Goal: Task Accomplishment & Management: Use online tool/utility

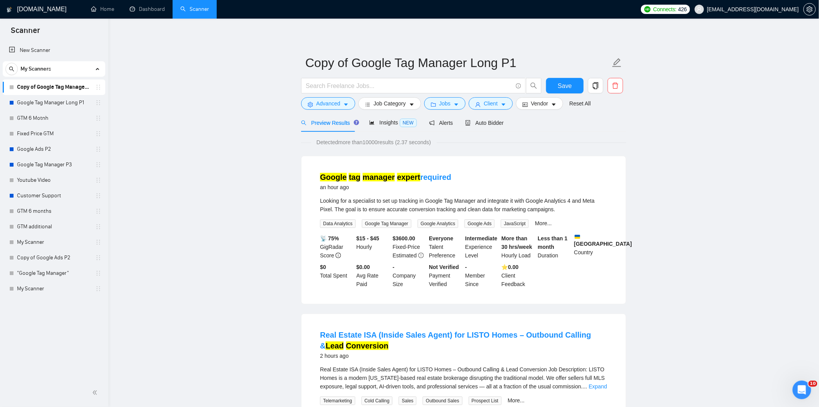
click at [546, 78] on button "Save" at bounding box center [565, 85] width 38 height 15
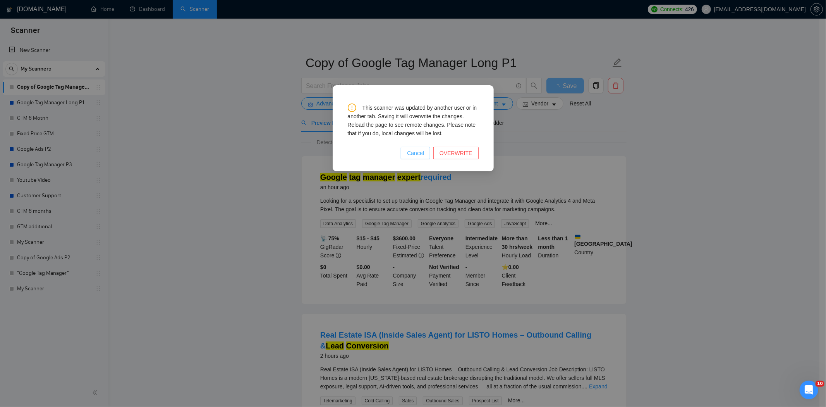
drag, startPoint x: 419, startPoint y: 152, endPoint x: 187, endPoint y: 75, distance: 244.9
click at [419, 152] on span "Cancel" at bounding box center [415, 153] width 17 height 9
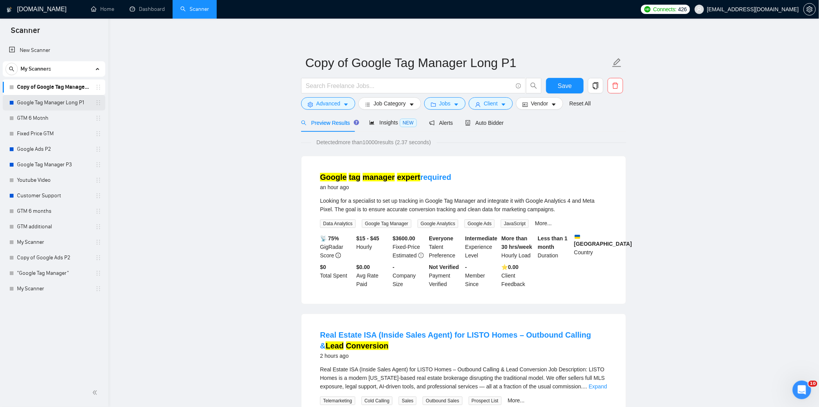
click at [76, 101] on link "Google Tag Manager Long P1" at bounding box center [54, 102] width 74 height 15
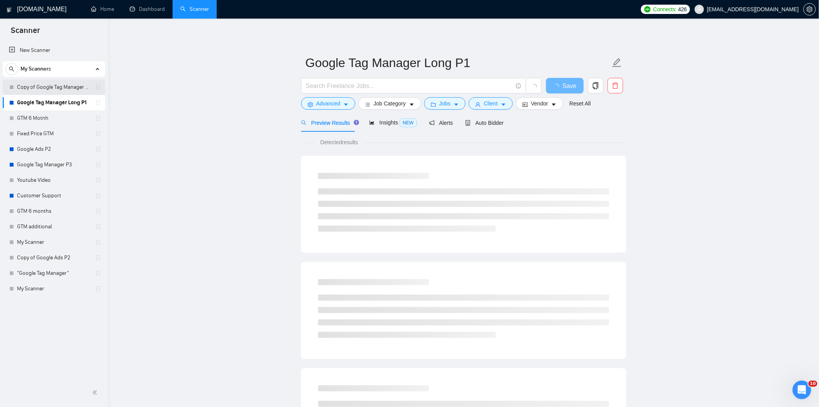
click at [79, 89] on link "Copy of Google Tag Manager Long P1" at bounding box center [54, 86] width 74 height 15
click at [436, 105] on button "Jobs" at bounding box center [445, 103] width 42 height 12
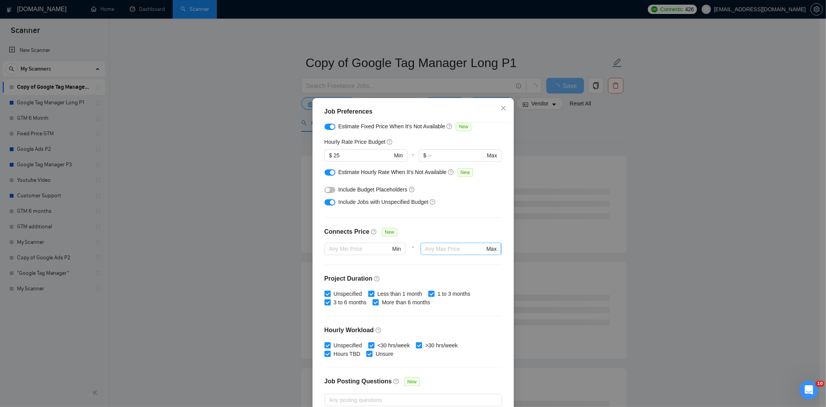
scroll to position [153, 0]
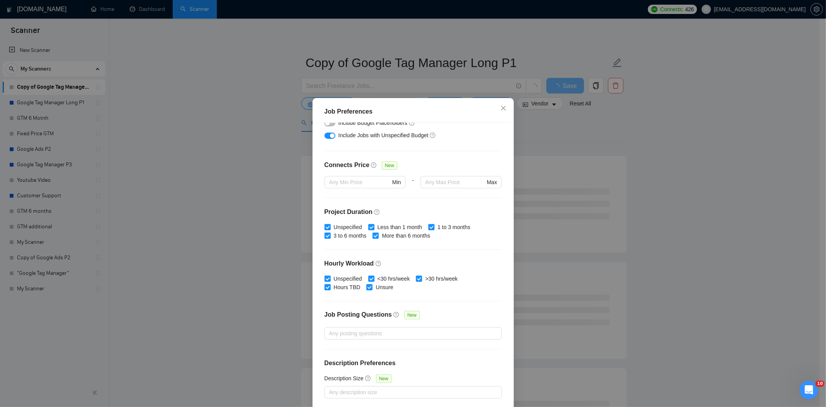
click at [694, 225] on div "Job Preferences Budget Project Type All Fixed Price Hourly Rate Fixed Price Bud…" at bounding box center [413, 203] width 826 height 407
